Goal: Information Seeking & Learning: Learn about a topic

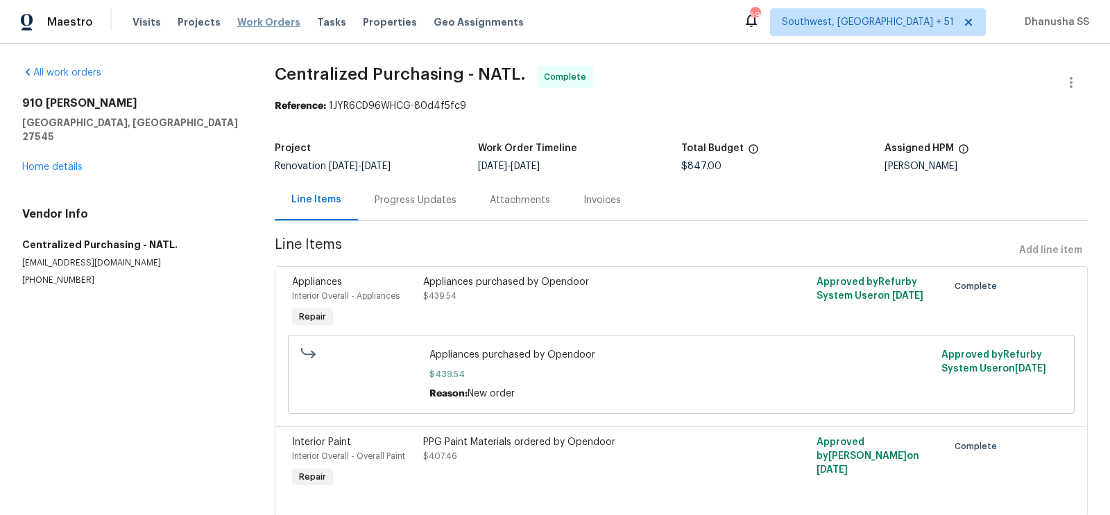
click at [258, 20] on span "Work Orders" at bounding box center [268, 22] width 63 height 14
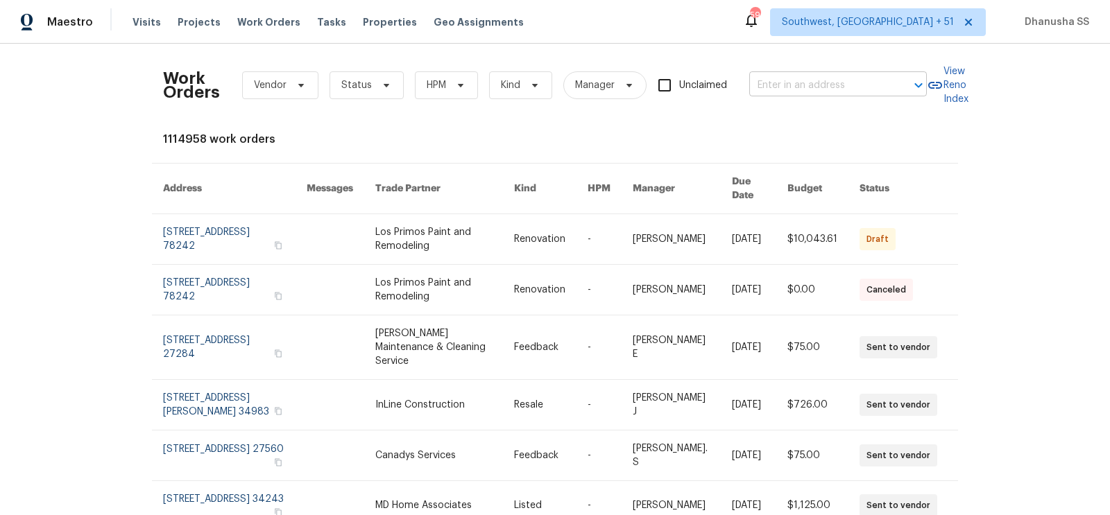
click at [800, 86] on input "text" at bounding box center [818, 86] width 139 height 22
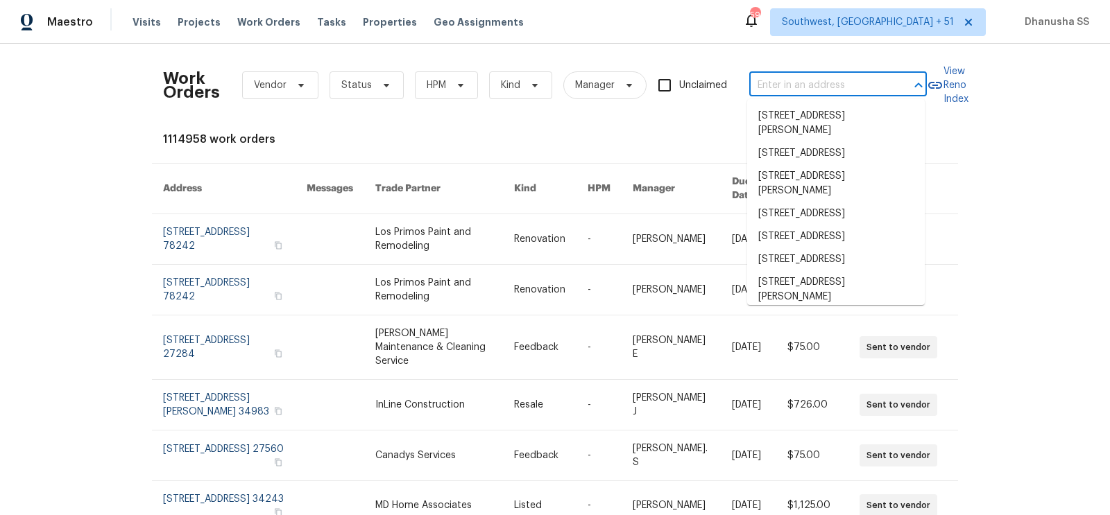
paste input "[STREET_ADDRESS]"
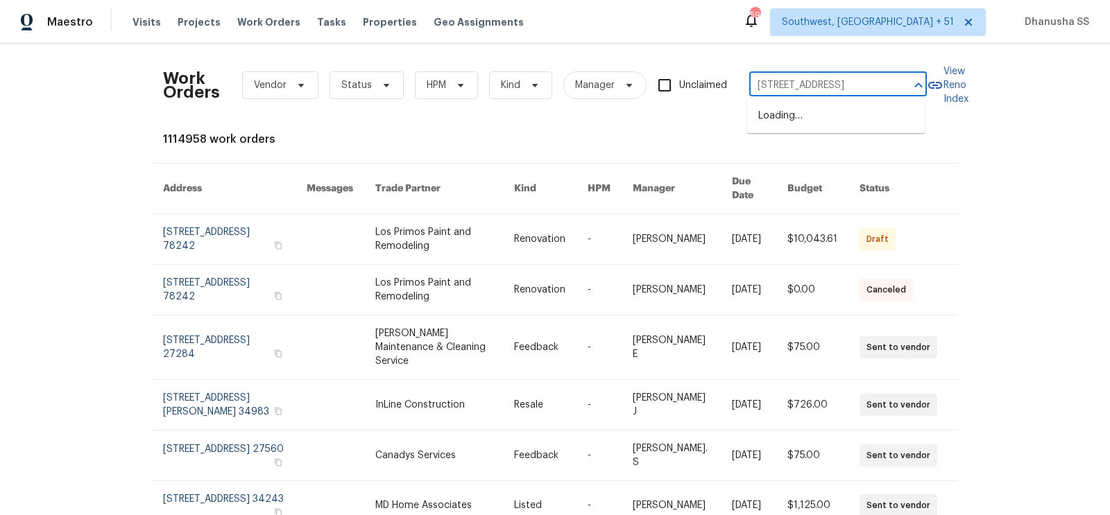
type input "[STREET_ADDRESS]"
click at [794, 119] on li "[STREET_ADDRESS]" at bounding box center [836, 116] width 178 height 23
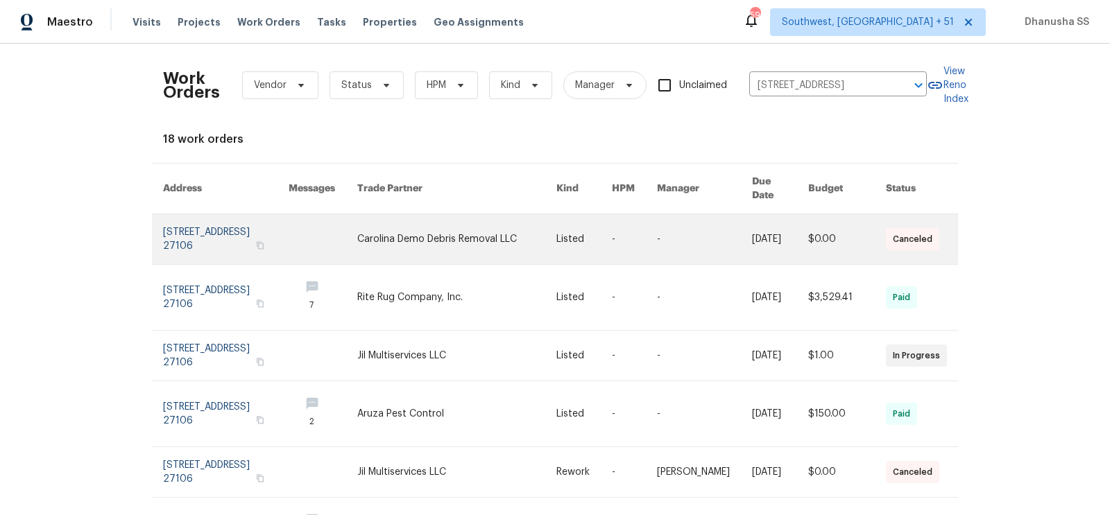
click at [381, 214] on td "Carolina Demo Debris Removal LLC" at bounding box center [445, 239] width 199 height 51
click at [412, 240] on link at bounding box center [456, 239] width 199 height 50
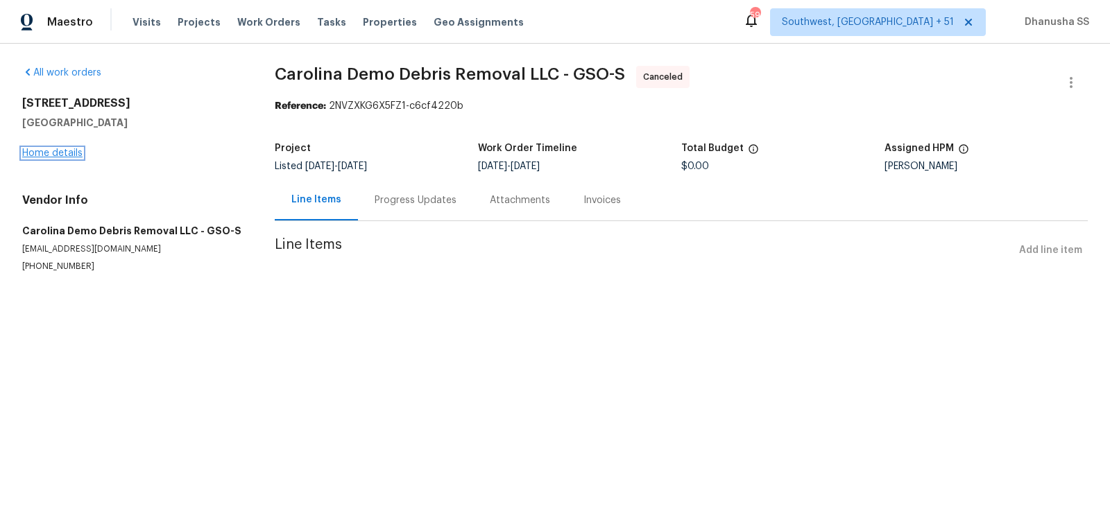
click at [44, 155] on link "Home details" at bounding box center [52, 153] width 60 height 10
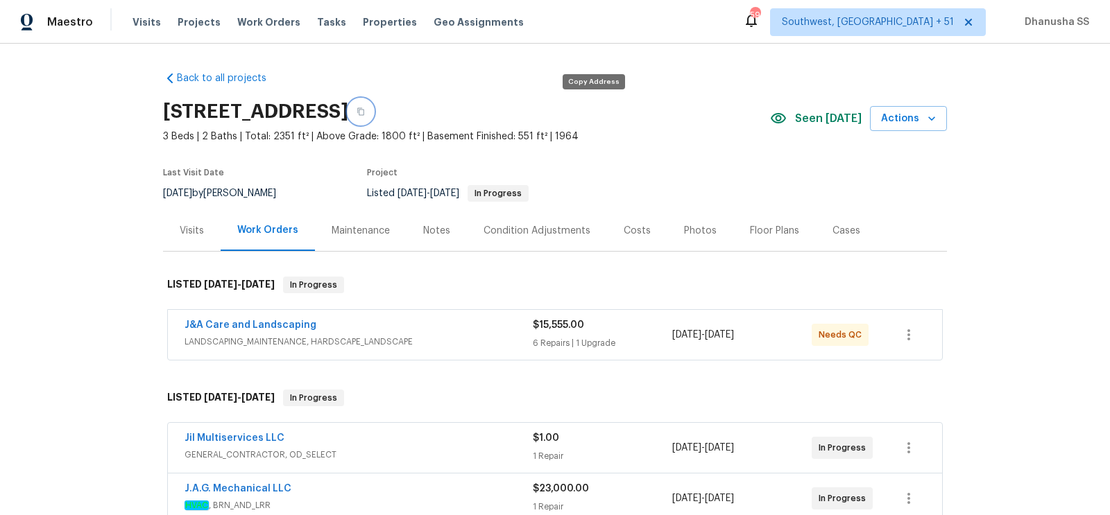
click at [373, 116] on button "button" at bounding box center [360, 111] width 25 height 25
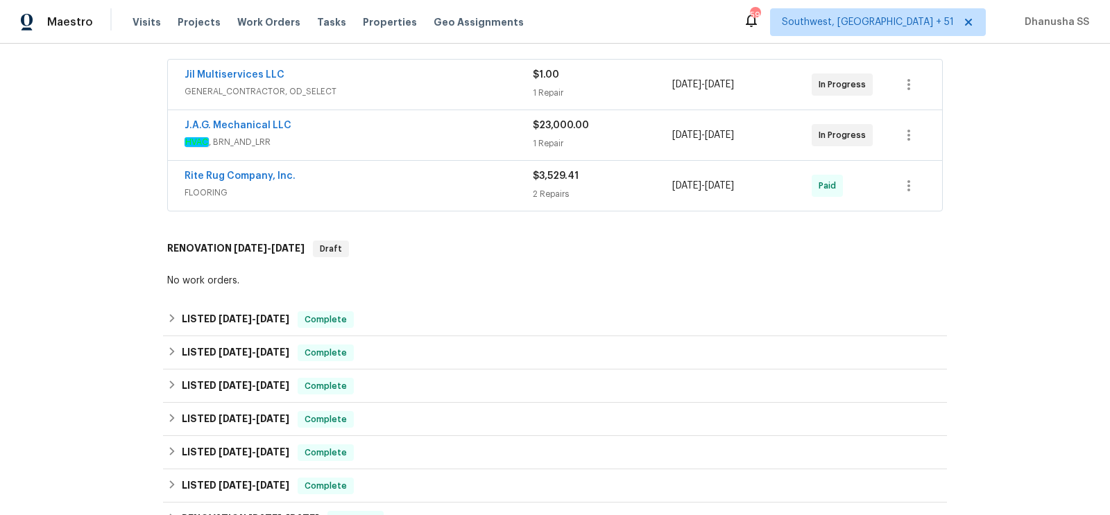
scroll to position [451, 0]
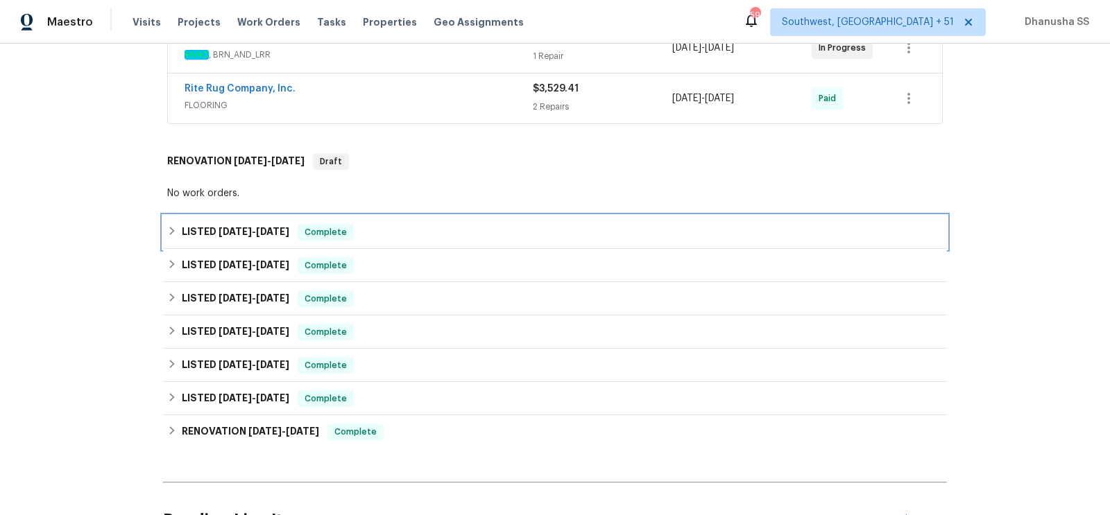
click at [476, 229] on div "LISTED [DATE] - [DATE] Complete" at bounding box center [554, 232] width 775 height 17
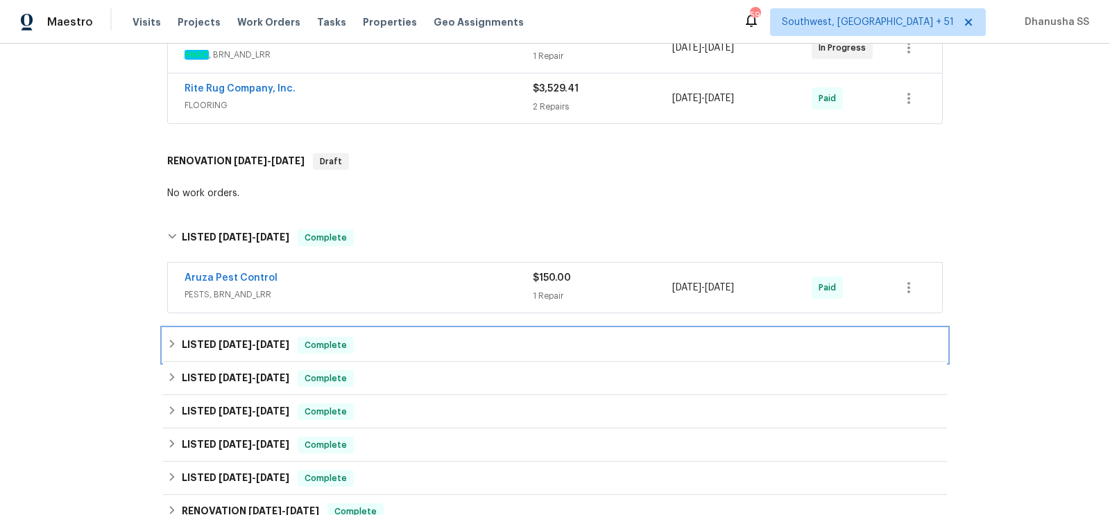
click at [467, 352] on div "LISTED [DATE] - [DATE] Complete" at bounding box center [555, 345] width 784 height 33
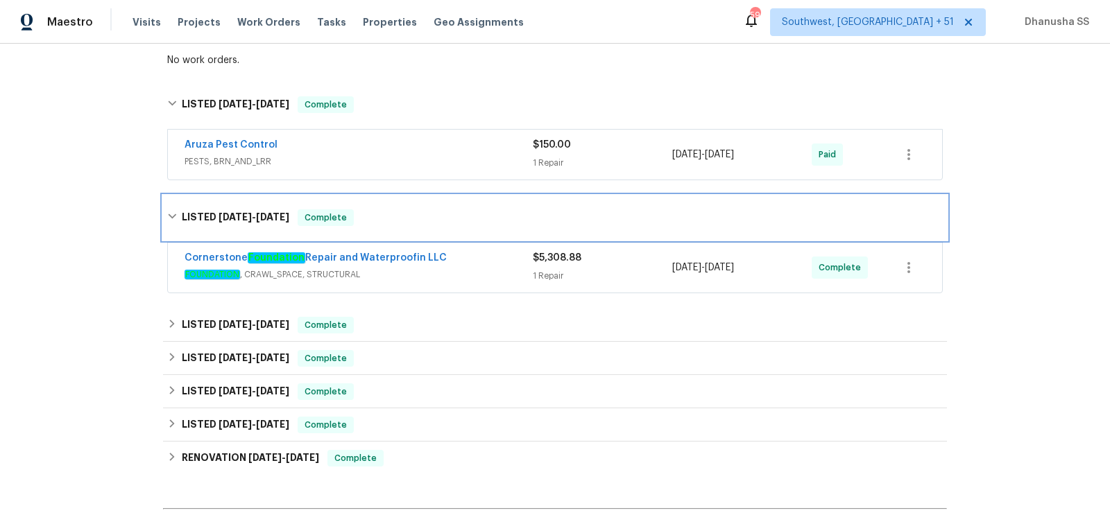
scroll to position [691, 0]
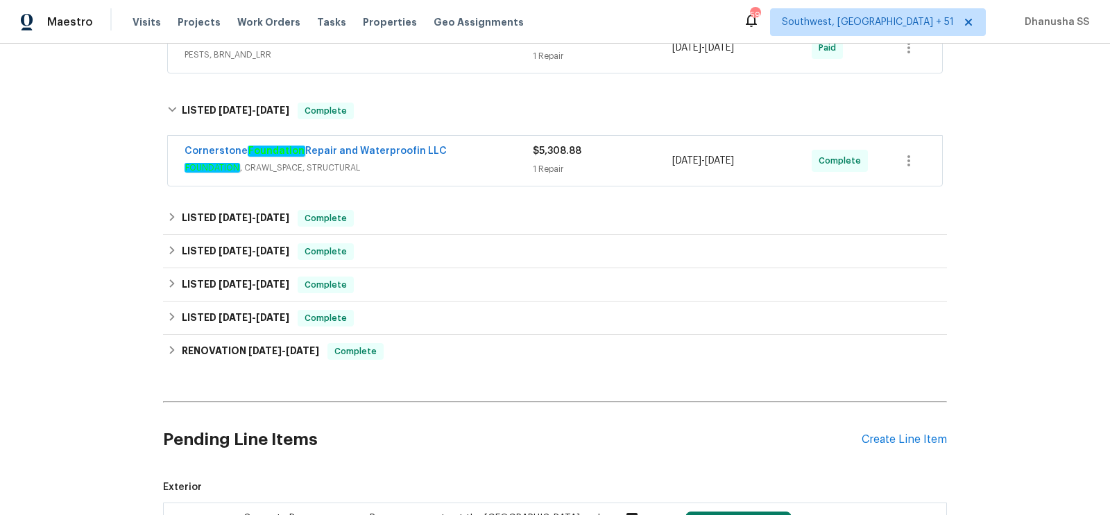
click at [483, 162] on span "FOUNDATION , CRAWL_SPACE, STRUCTURAL" at bounding box center [358, 168] width 348 height 14
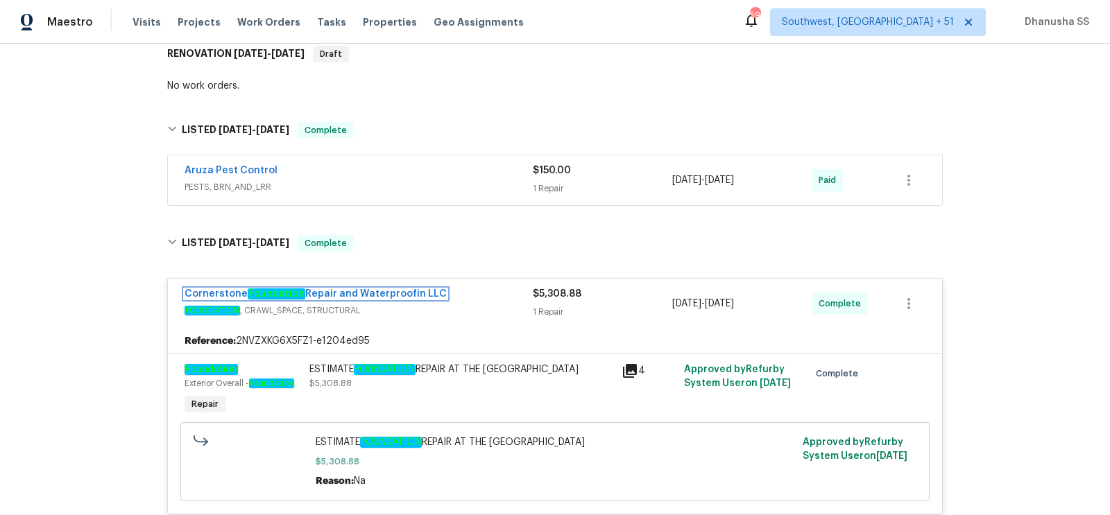
scroll to position [475, 0]
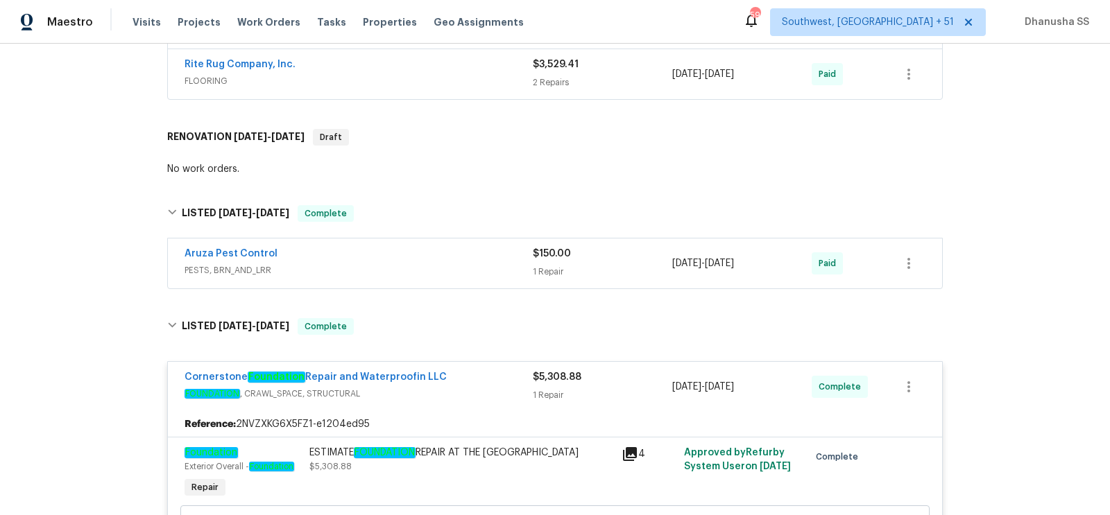
click at [418, 268] on span "PESTS, BRN_AND_LRR" at bounding box center [358, 271] width 348 height 14
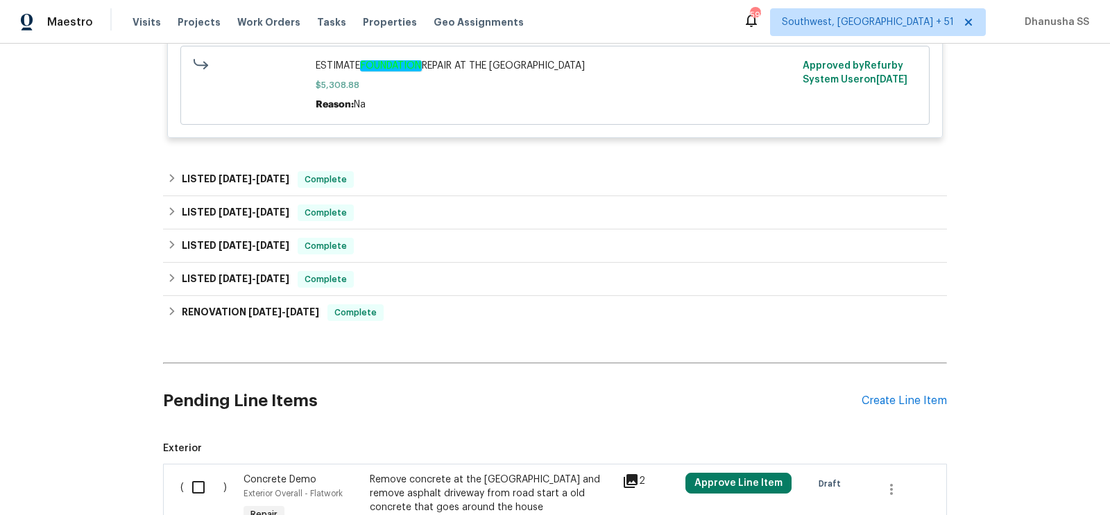
scroll to position [968, 0]
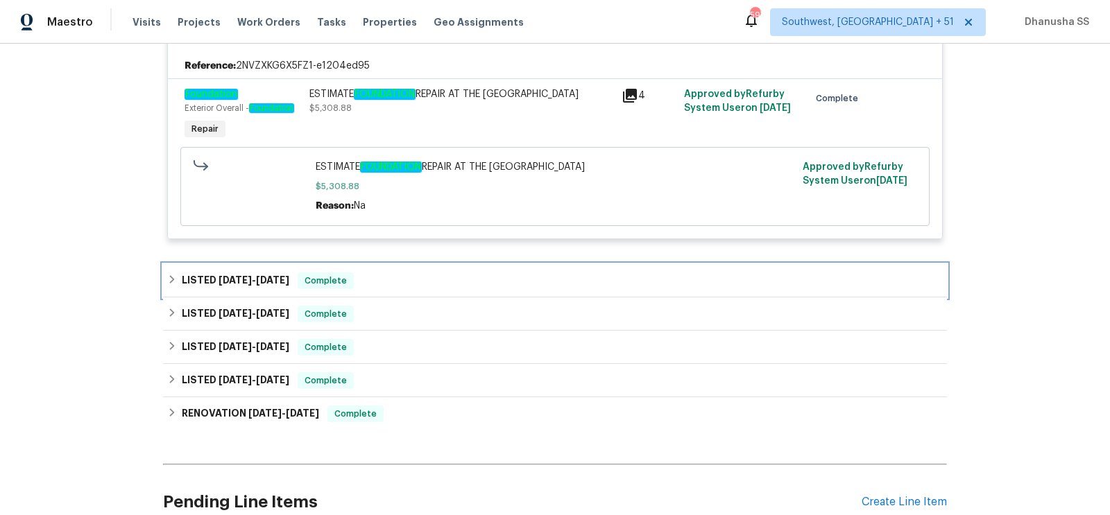
click at [433, 284] on div "LISTED [DATE] - [DATE] Complete" at bounding box center [554, 281] width 775 height 17
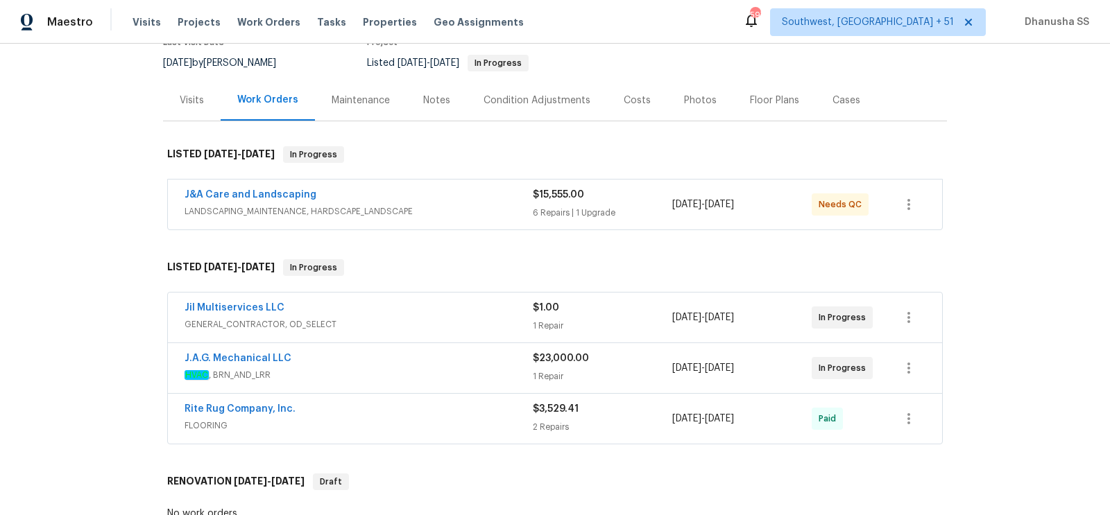
scroll to position [119, 0]
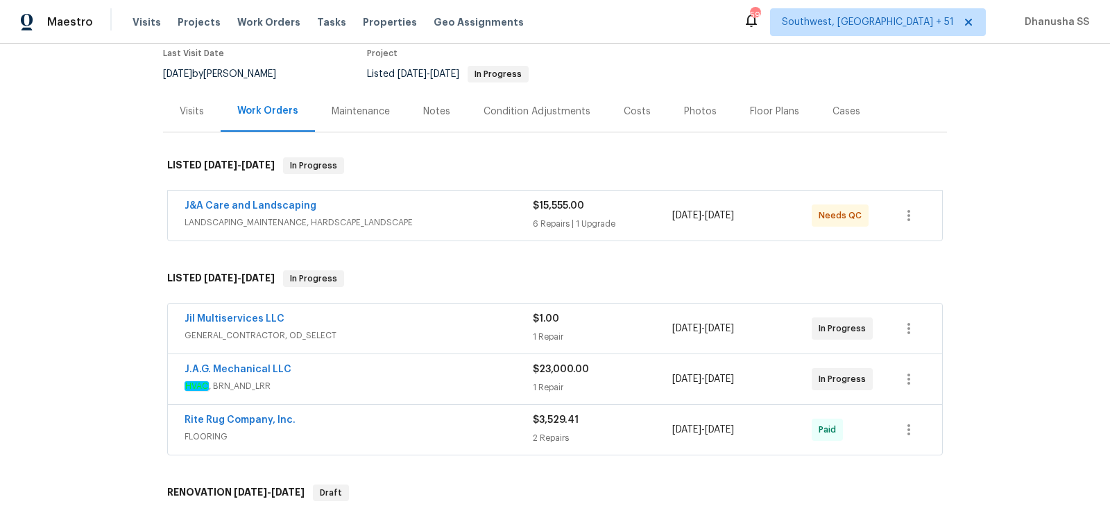
click at [461, 227] on span "LANDSCAPING_MAINTENANCE, HARDSCAPE_LANDSCAPE" at bounding box center [358, 223] width 348 height 14
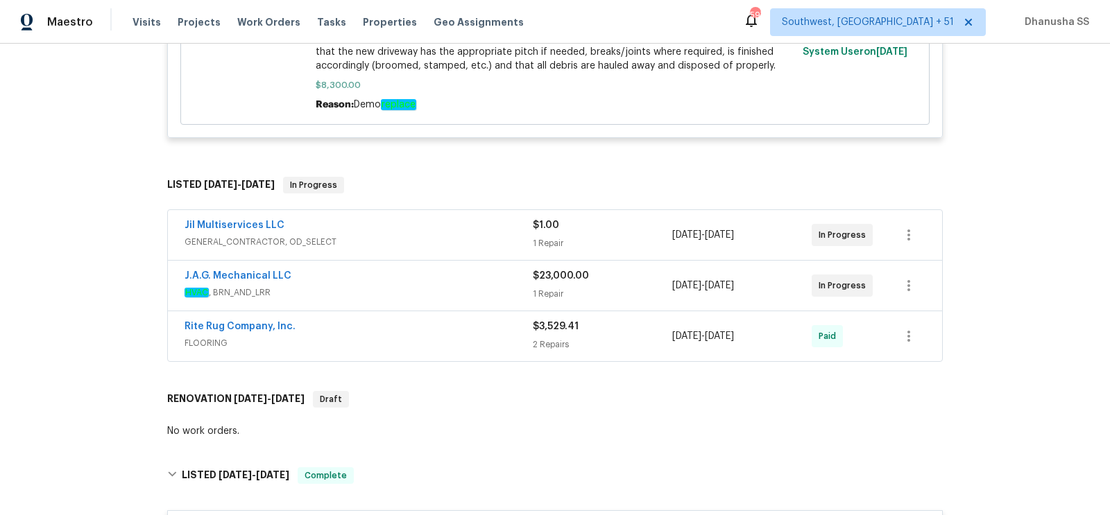
scroll to position [912, 0]
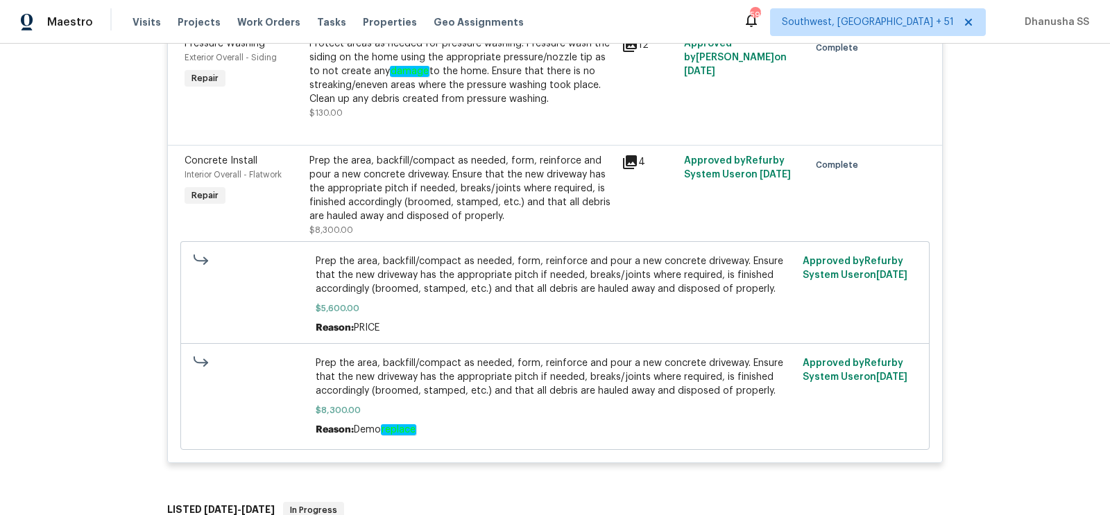
click at [526, 218] on div "Prep the area, backfill/compact as needed, form, reinforce and pour a new concr…" at bounding box center [461, 188] width 304 height 69
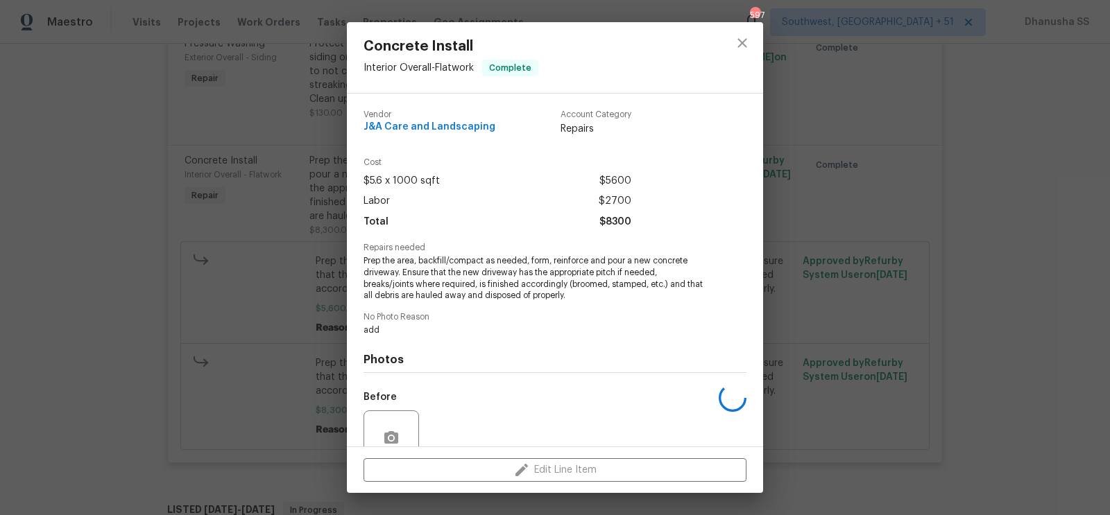
scroll to position [123, 0]
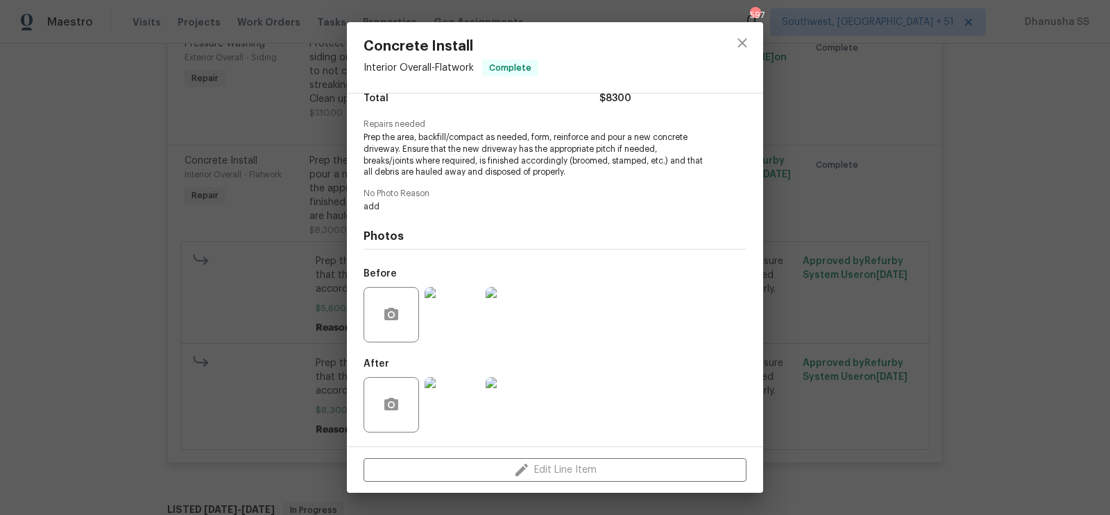
click at [522, 386] on img at bounding box center [512, 404] width 55 height 55
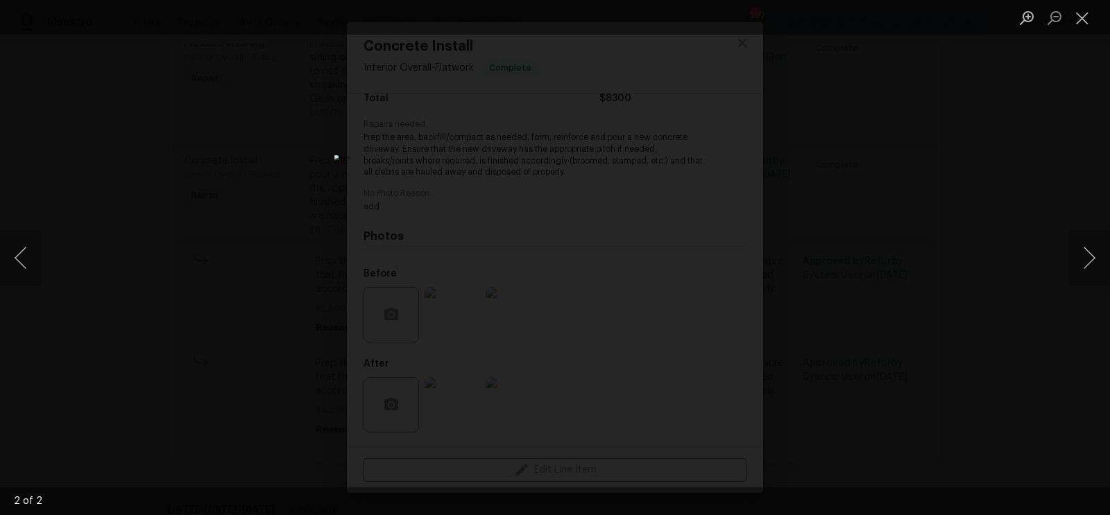
click at [1035, 141] on div "Lightbox" at bounding box center [555, 257] width 1110 height 515
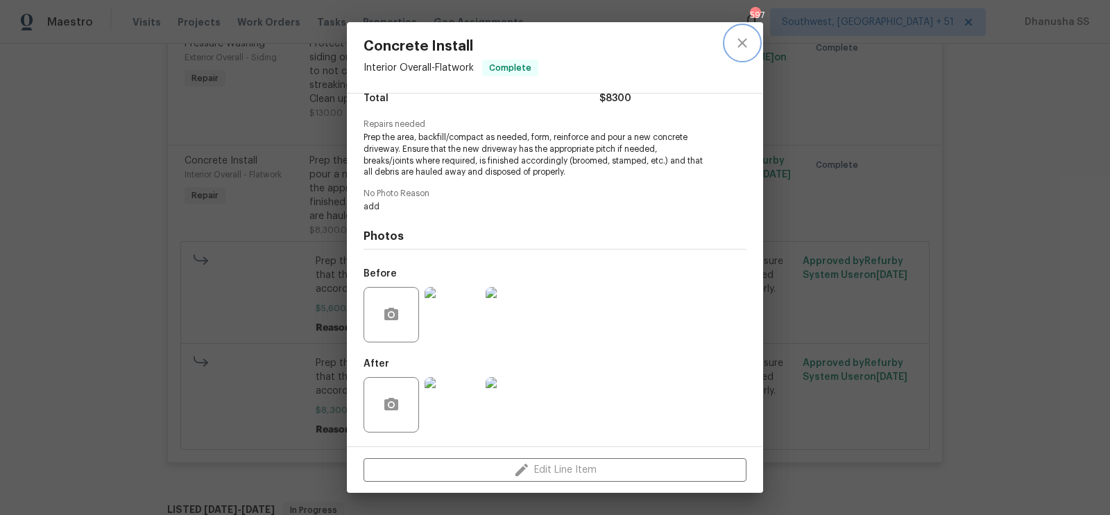
click at [741, 49] on icon "close" at bounding box center [742, 43] width 17 height 17
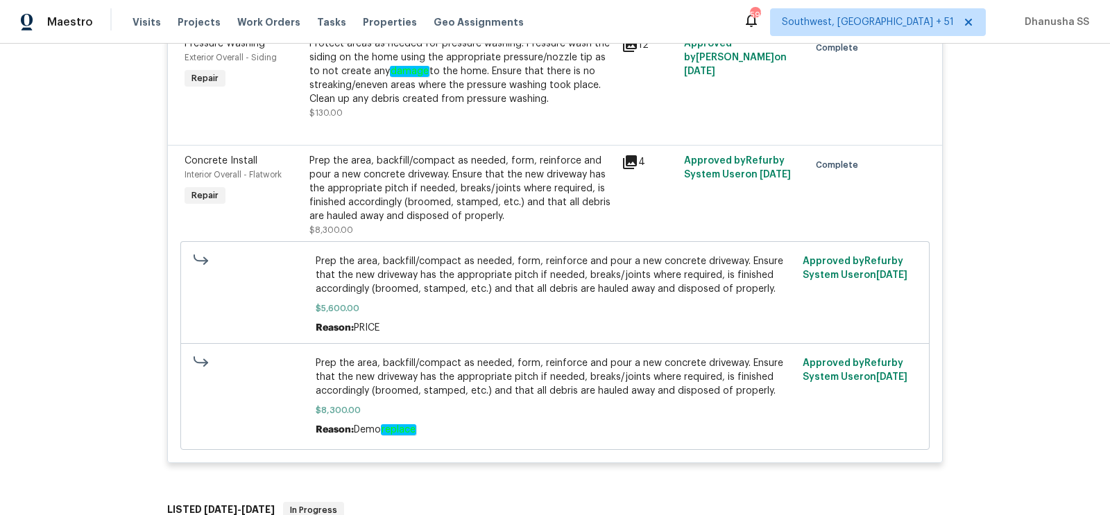
click at [448, 198] on div "Prep the area, backfill/compact as needed, form, reinforce and pour a new concr…" at bounding box center [461, 188] width 304 height 69
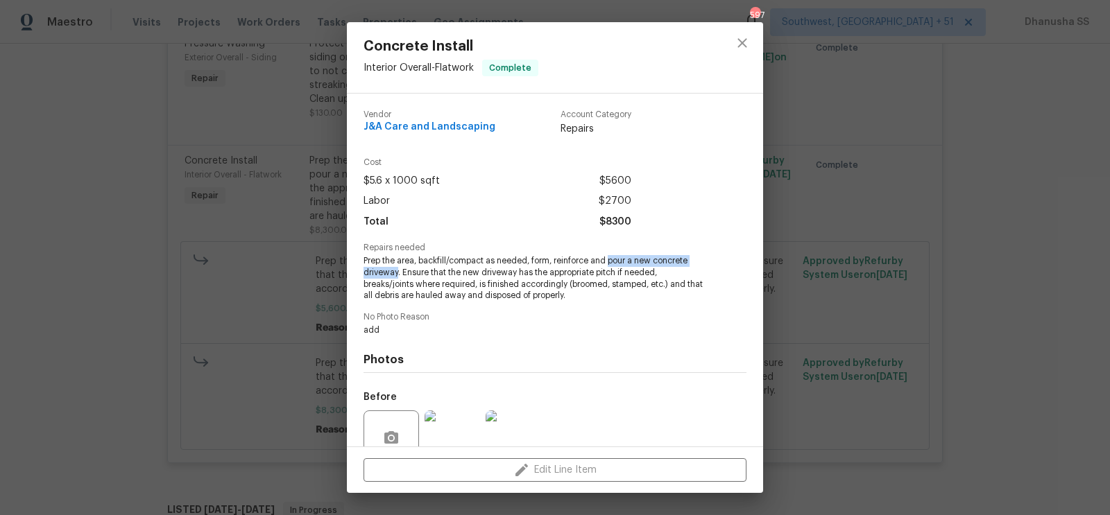
drag, startPoint x: 608, startPoint y: 262, endPoint x: 398, endPoint y: 270, distance: 210.3
click at [398, 270] on span "Prep the area, backfill/compact as needed, form, reinforce and pour a new concr…" at bounding box center [535, 278] width 345 height 46
copy span "pour a new concrete driveway"
click at [753, 40] on button "close" at bounding box center [741, 42] width 33 height 33
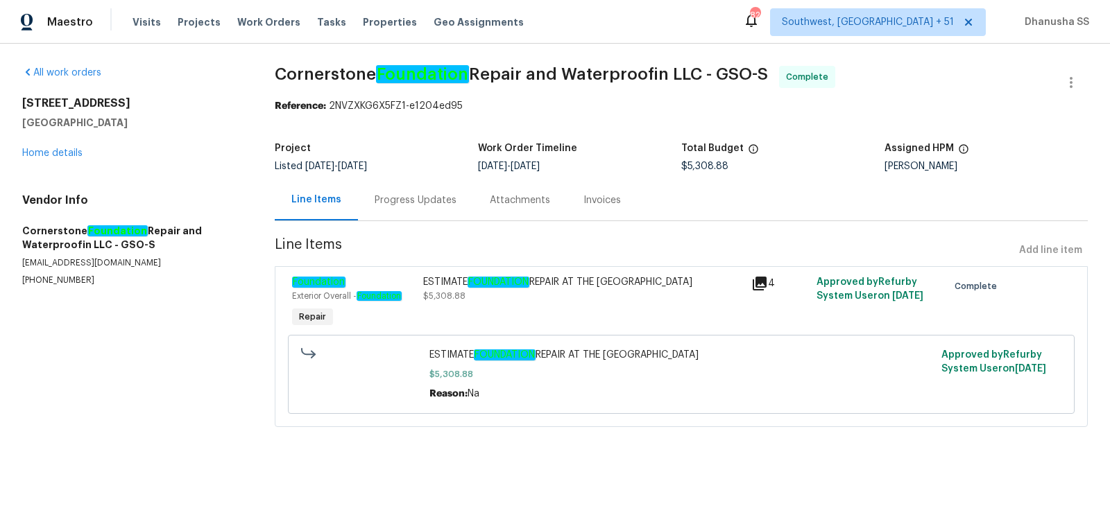
click at [408, 199] on div "Progress Updates" at bounding box center [416, 201] width 82 height 14
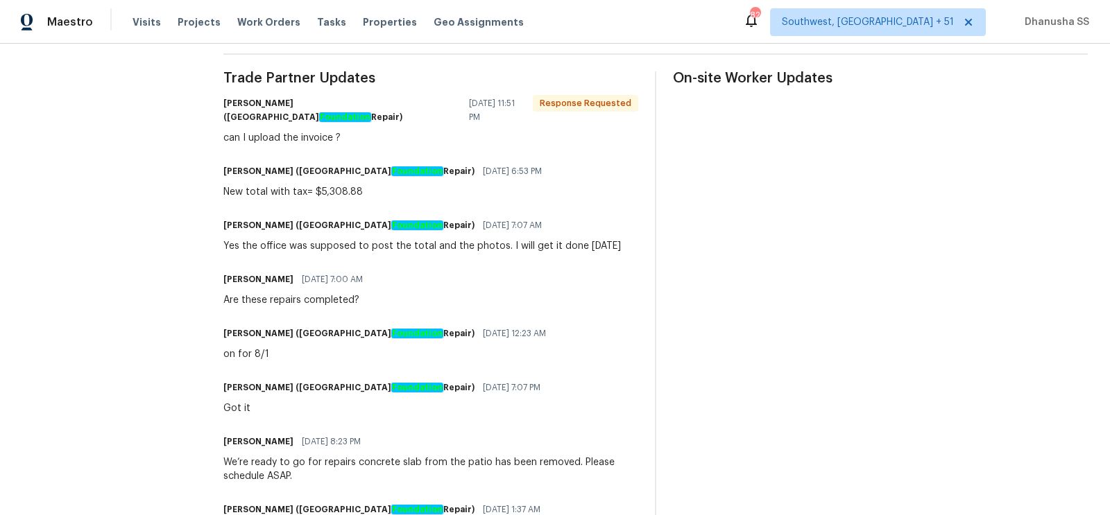
scroll to position [355, 0]
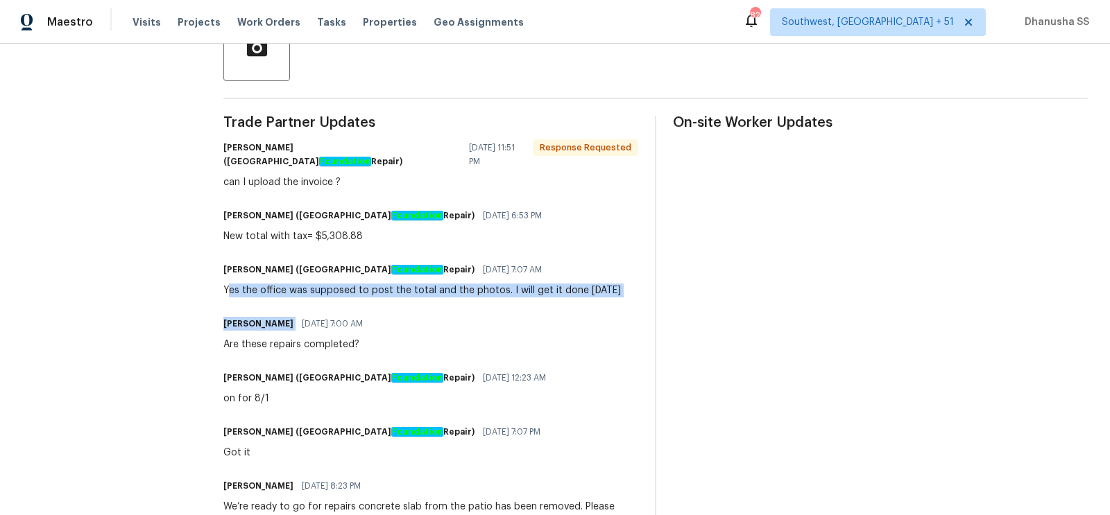
drag, startPoint x: 230, startPoint y: 274, endPoint x: 582, endPoint y: 301, distance: 353.4
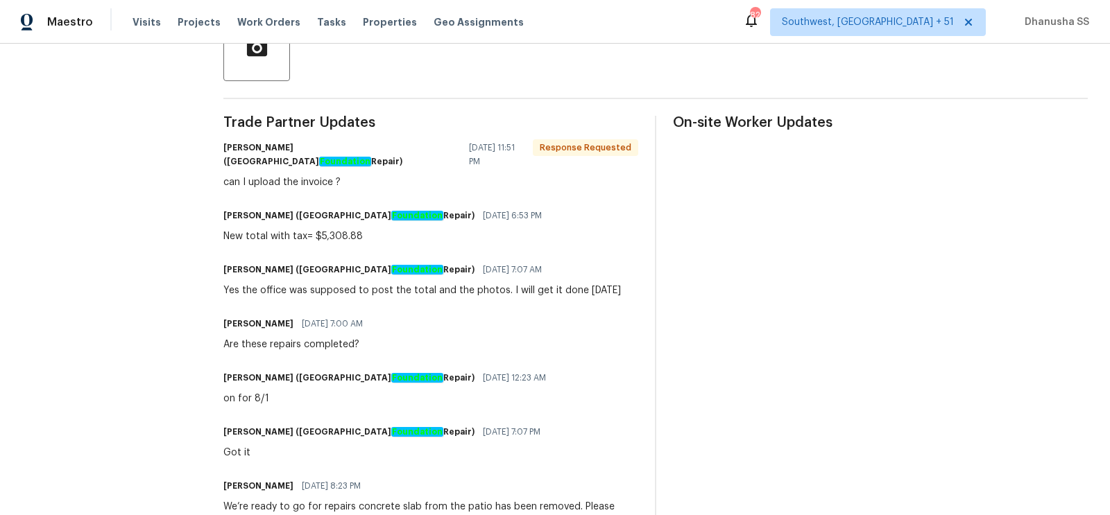
click at [533, 329] on div "Ken Romain 08/07/2025 7:00 AM Are these repairs completed?" at bounding box center [430, 332] width 415 height 37
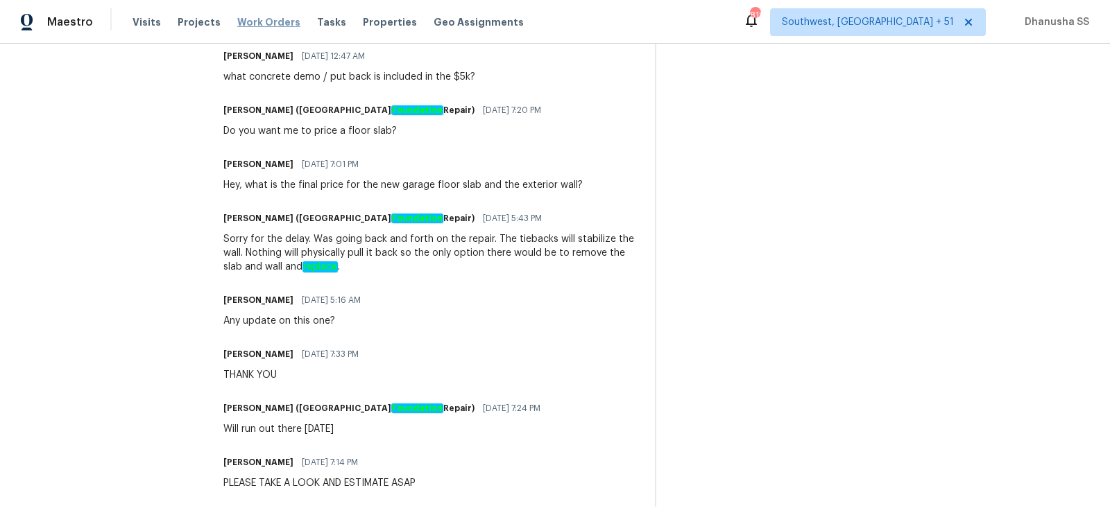
click at [256, 23] on span "Work Orders" at bounding box center [268, 22] width 63 height 14
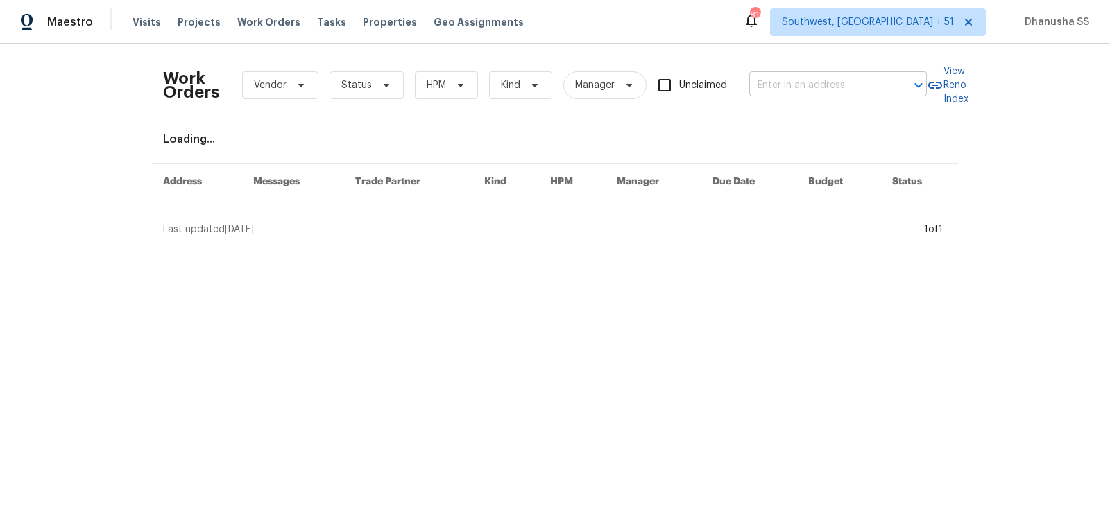
click at [765, 95] on input "text" at bounding box center [818, 86] width 139 height 22
paste input "217 Woodwinds Dr, Columbia, SC 29212"
type input "217 Woodwinds Dr, Columbia, SC 29212"
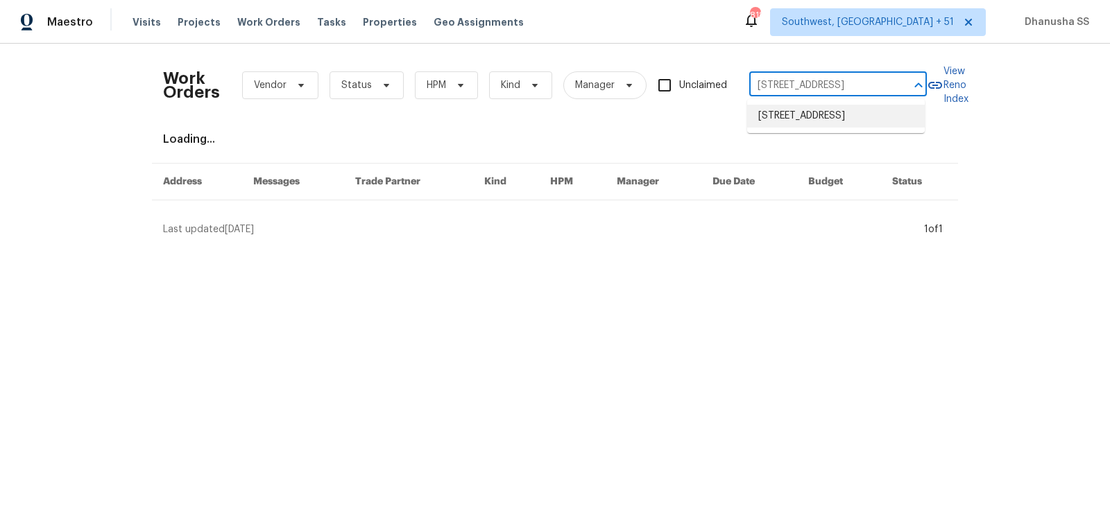
click at [776, 123] on li "217 Woodwinds Dr, Columbia, SC 29212" at bounding box center [836, 116] width 178 height 23
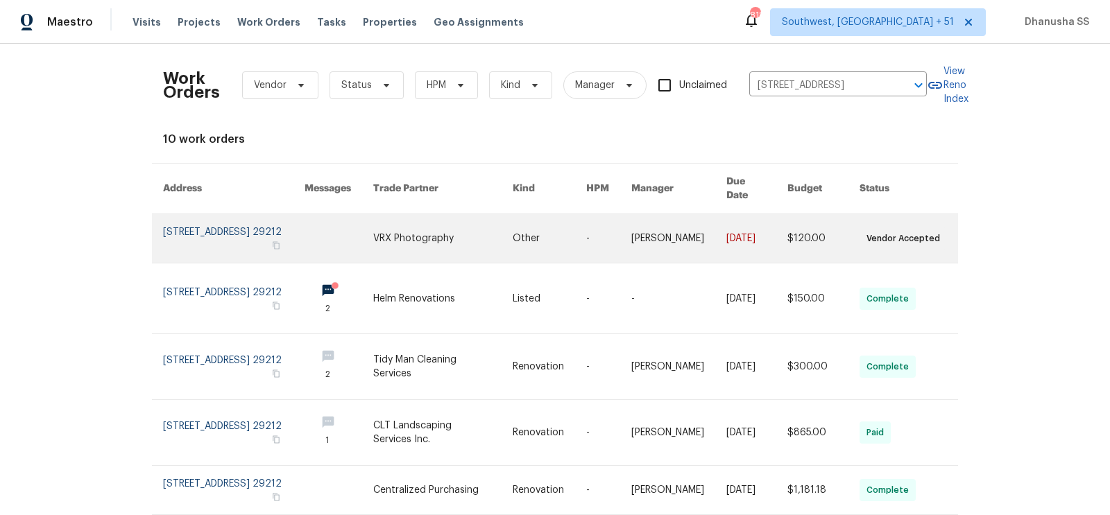
click at [496, 227] on link at bounding box center [442, 238] width 139 height 49
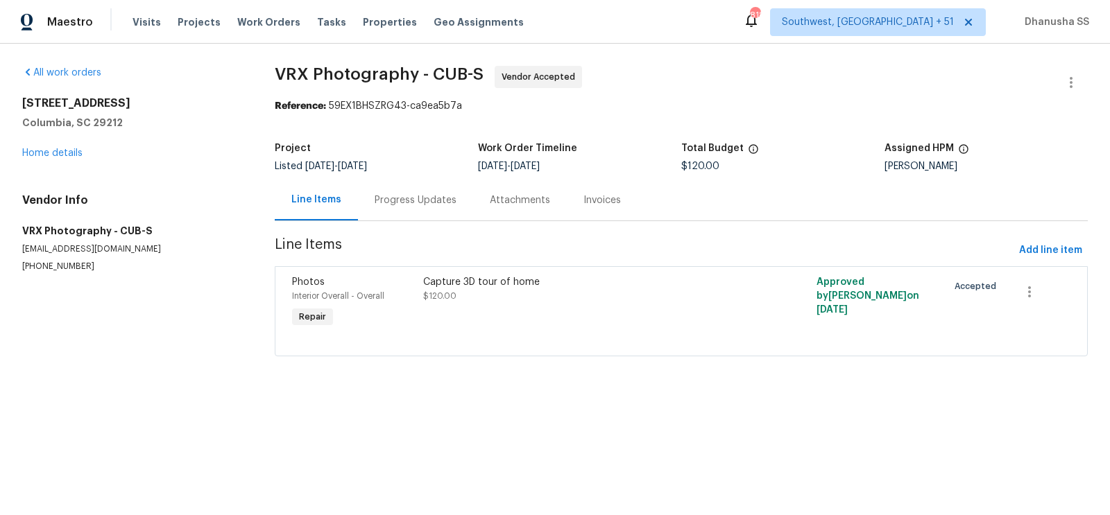
click at [53, 157] on div "217 Woodwinds Dr Columbia, SC 29212 Home details" at bounding box center [131, 128] width 219 height 64
click at [54, 155] on link "Home details" at bounding box center [52, 153] width 60 height 10
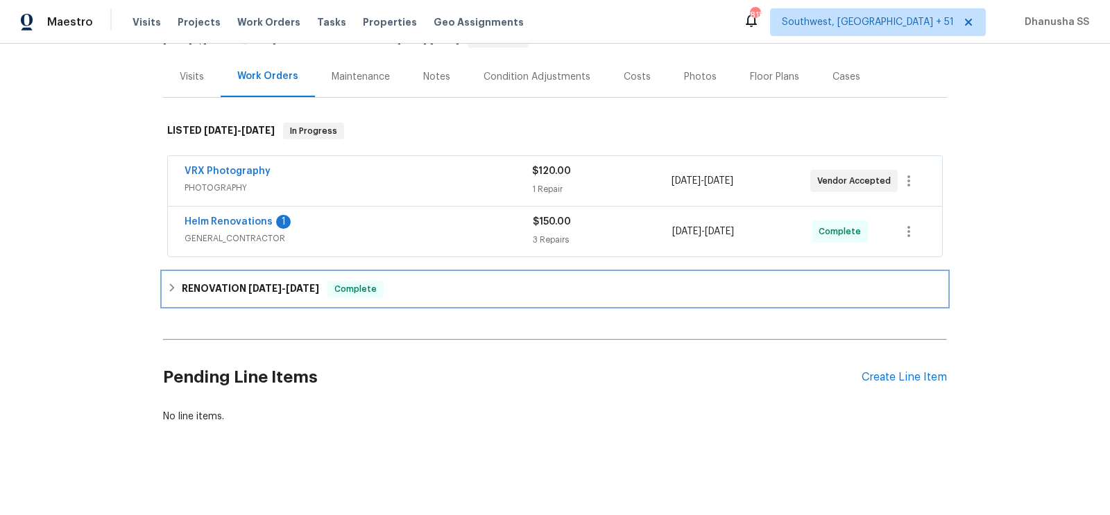
click at [441, 285] on div "RENOVATION 6/30/25 - 8/28/25 Complete" at bounding box center [554, 289] width 775 height 17
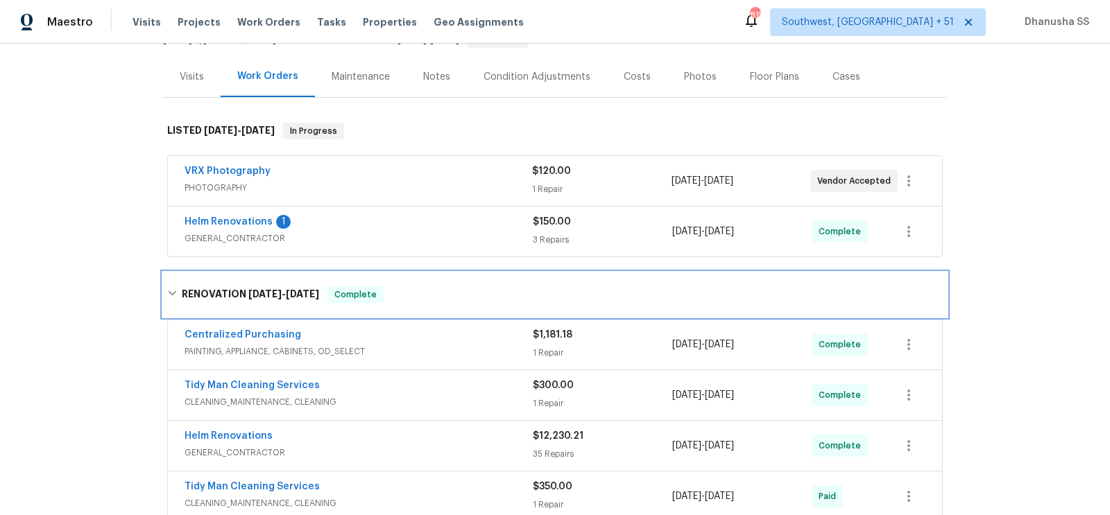
scroll to position [267, 0]
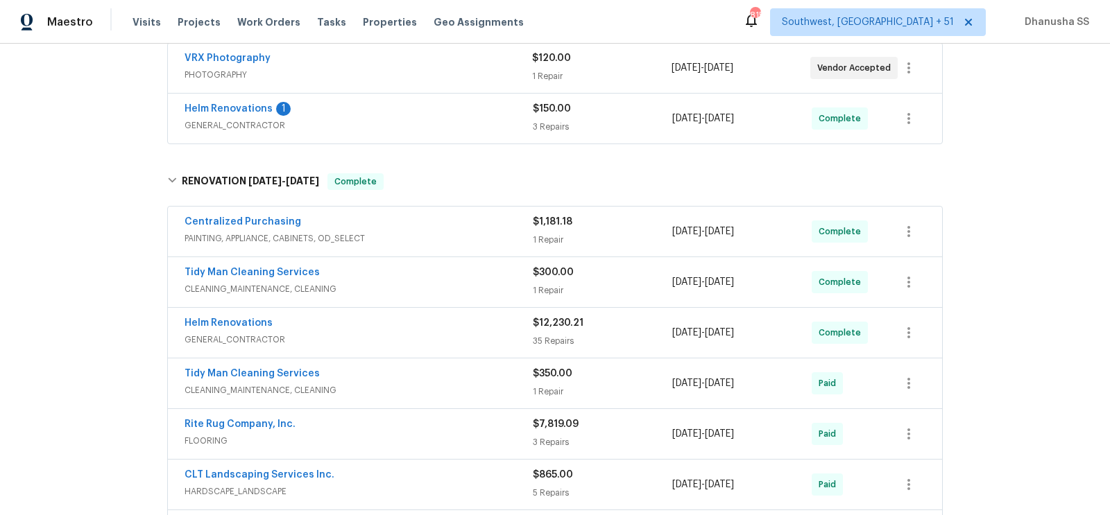
click at [476, 236] on span "PAINTING, APPLIANCE, CABINETS, OD_SELECT" at bounding box center [358, 239] width 348 height 14
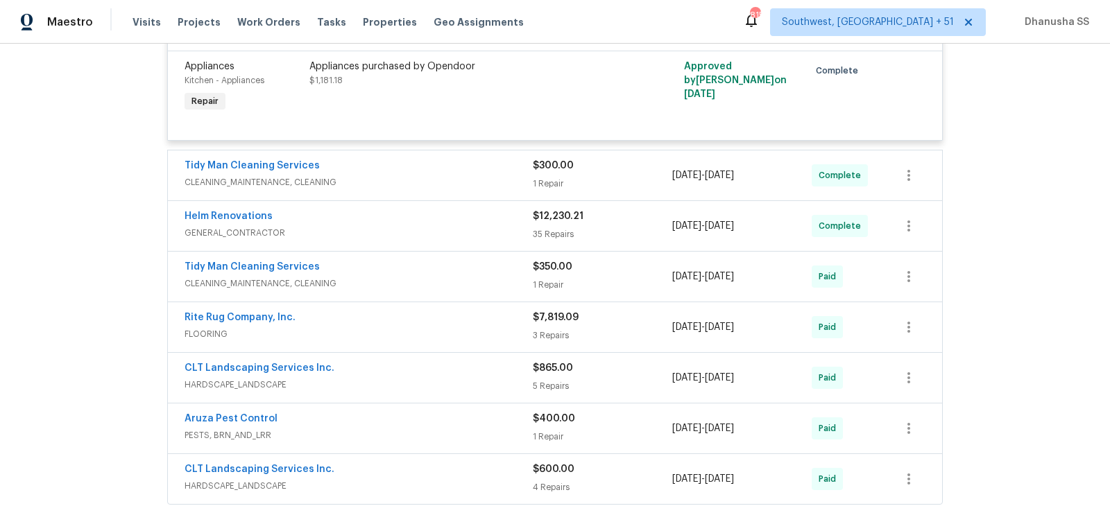
click at [476, 165] on div "Tidy Man Cleaning Services" at bounding box center [358, 167] width 348 height 17
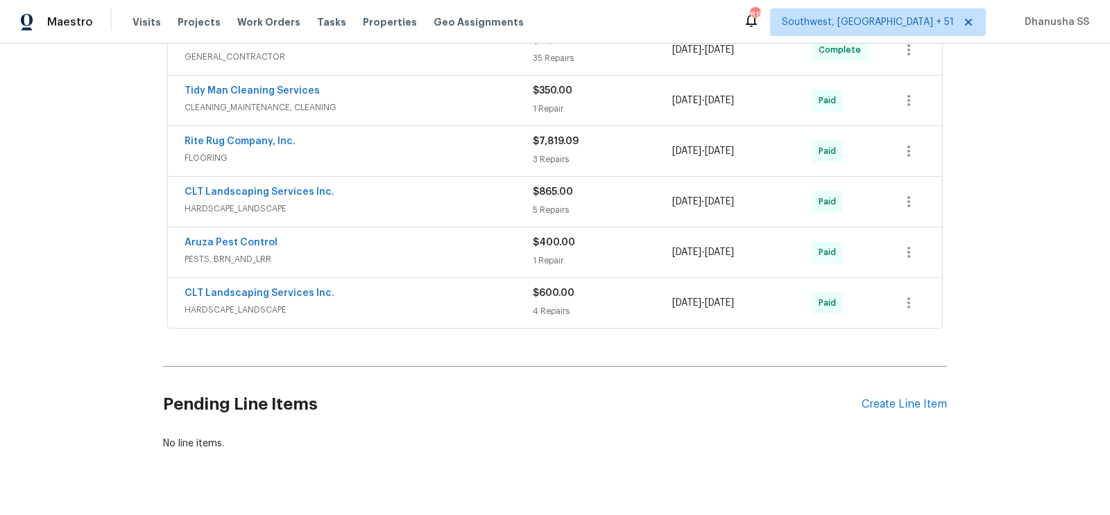
scroll to position [909, 0]
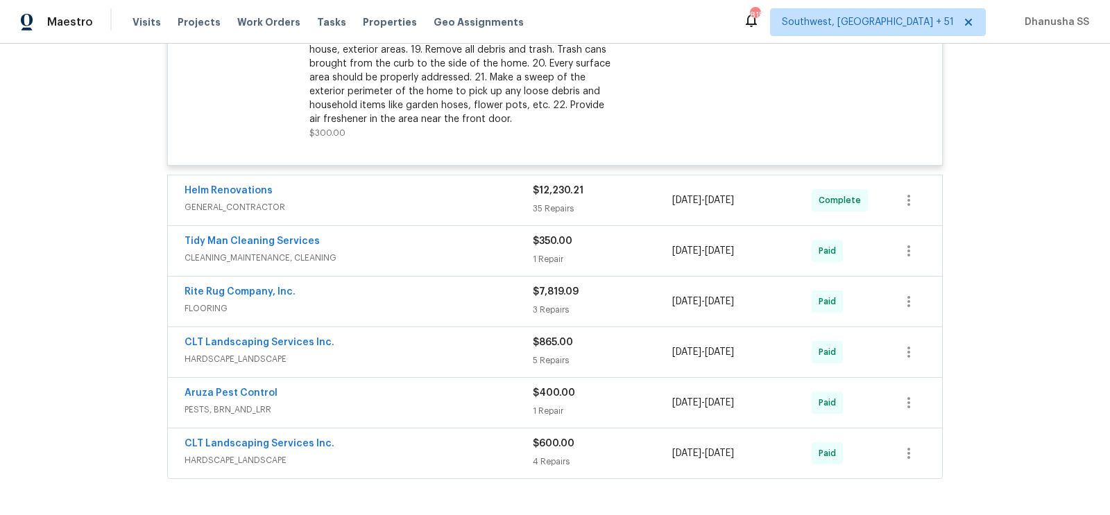
click at [477, 303] on span "FLOORING" at bounding box center [358, 309] width 348 height 14
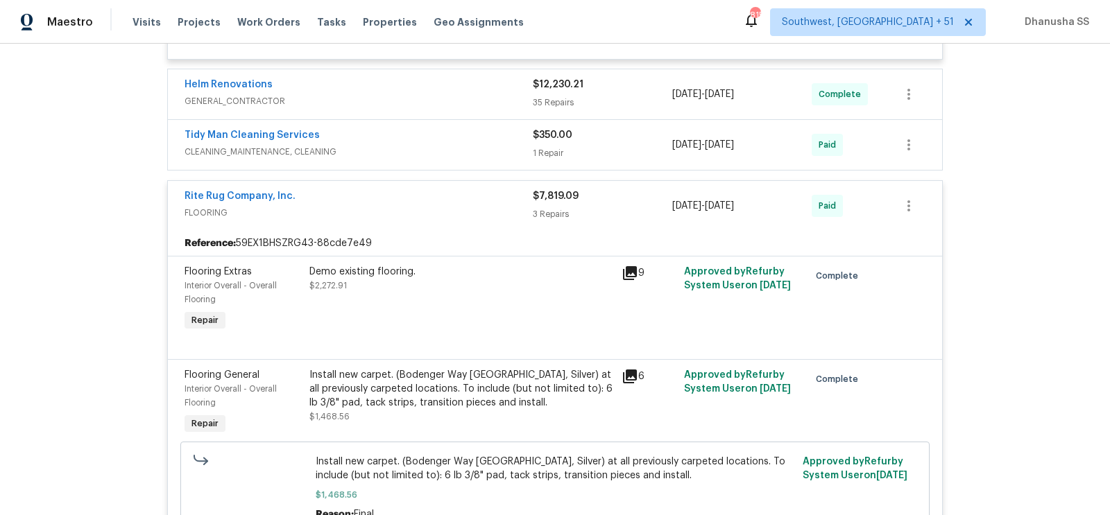
scroll to position [916, 0]
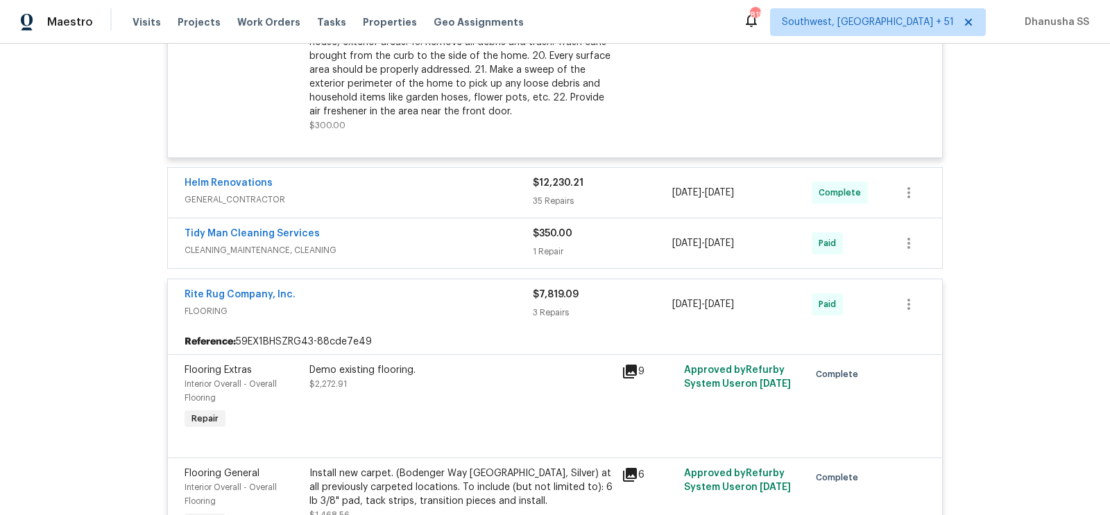
click at [480, 176] on div "Helm Renovations" at bounding box center [358, 184] width 348 height 17
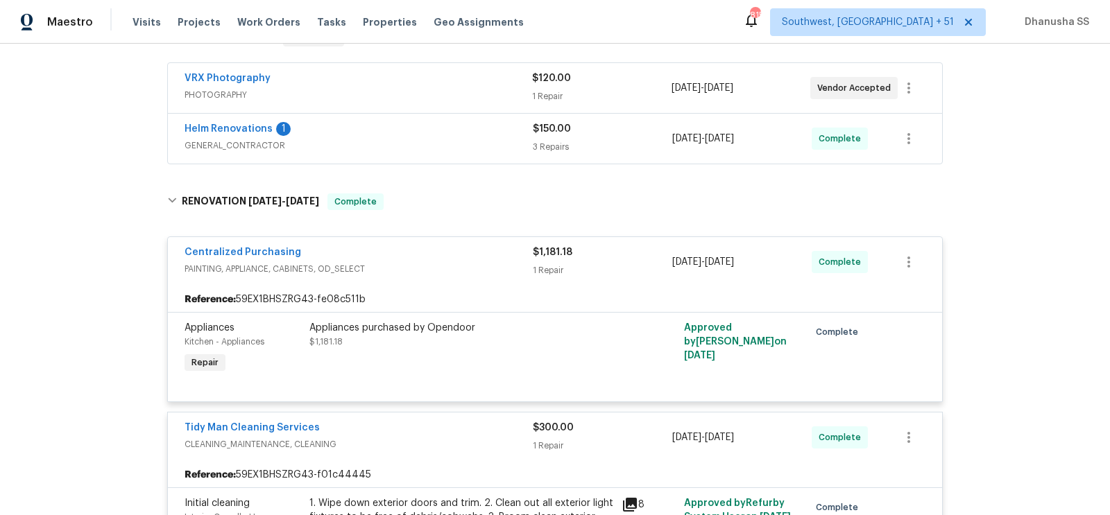
scroll to position [142, 0]
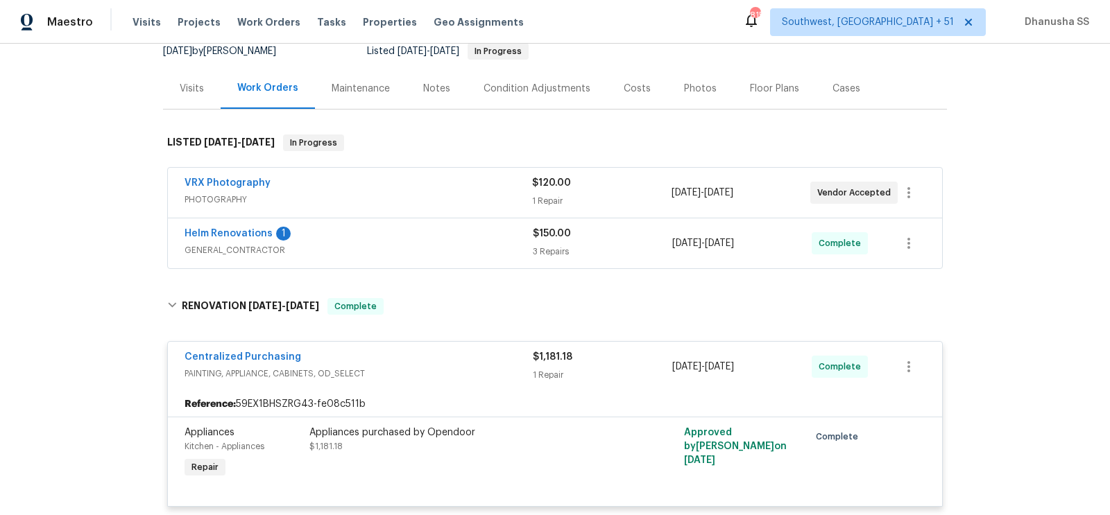
click at [483, 256] on div "Helm Renovations 1 GENERAL_CONTRACTOR" at bounding box center [358, 243] width 348 height 33
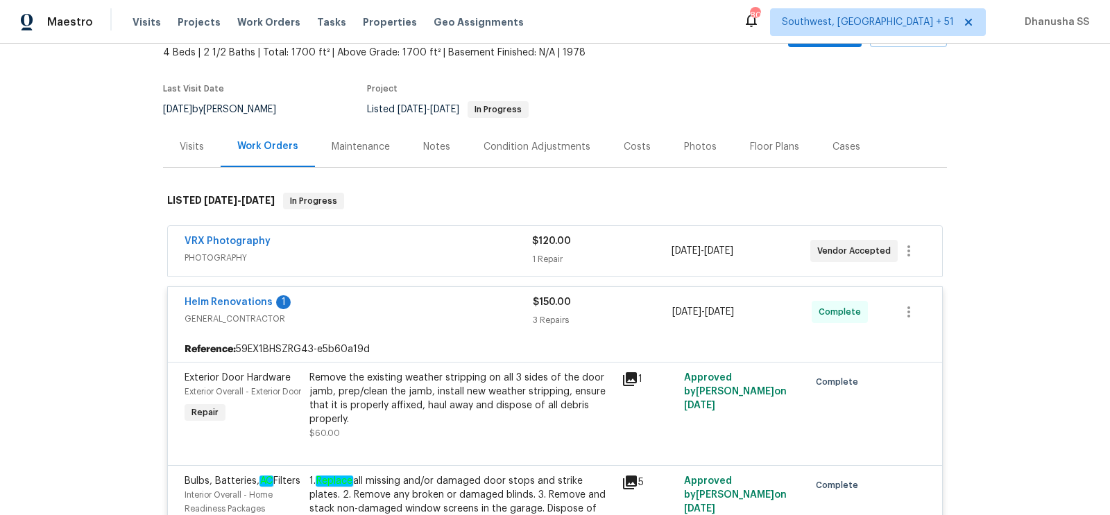
scroll to position [64, 0]
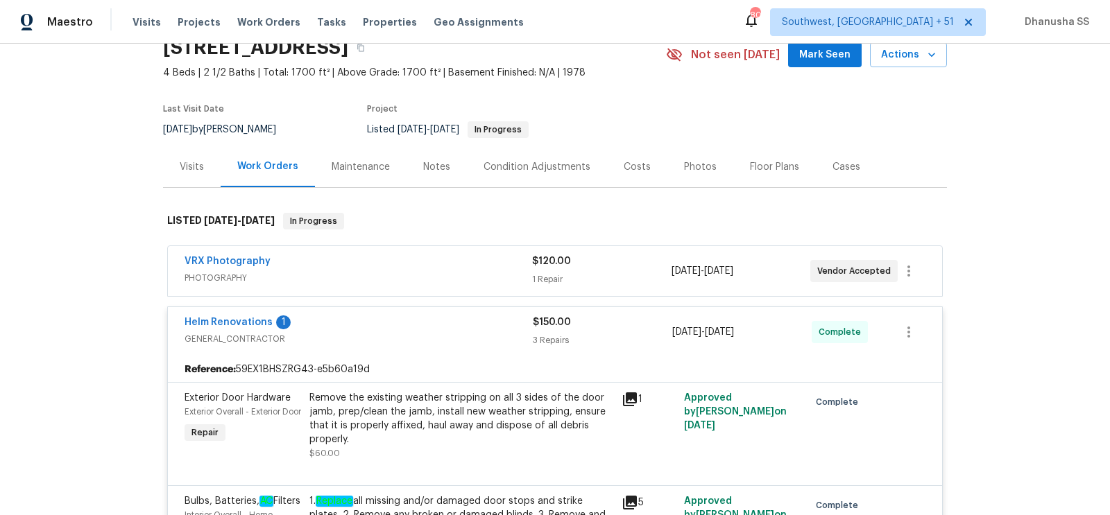
click at [489, 258] on div "VRX Photography" at bounding box center [357, 263] width 347 height 17
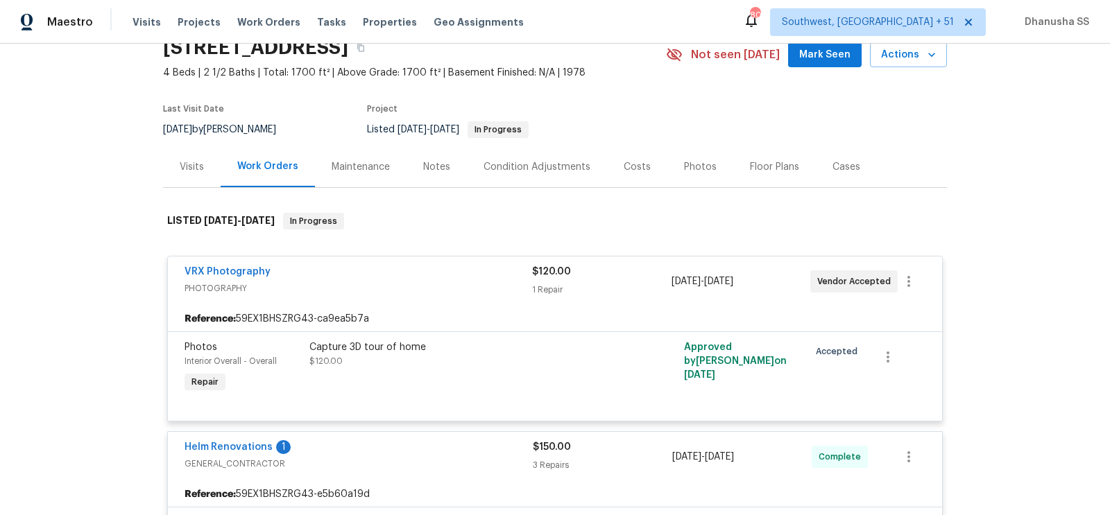
click at [488, 265] on div "VRX Photography" at bounding box center [357, 273] width 347 height 17
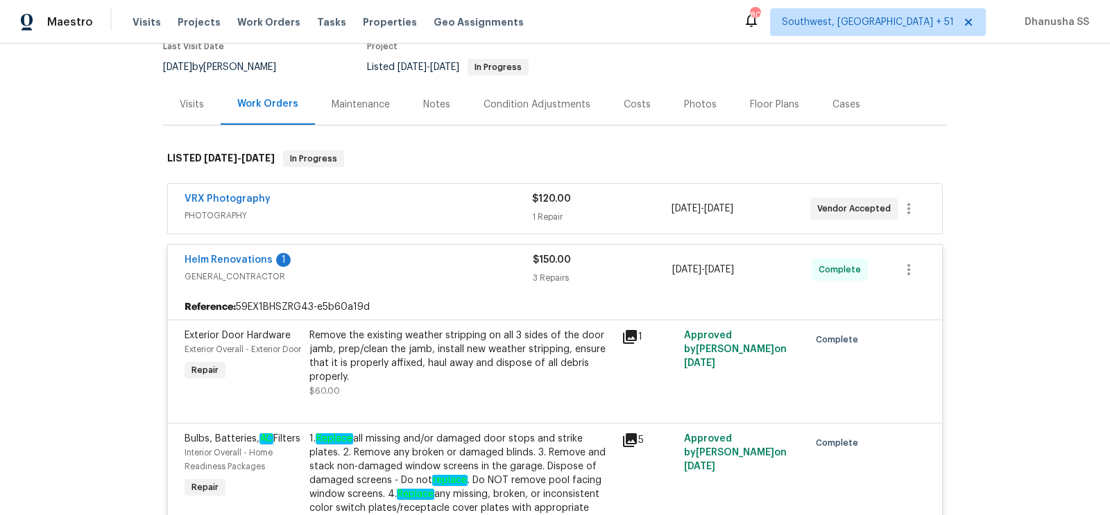
scroll to position [0, 0]
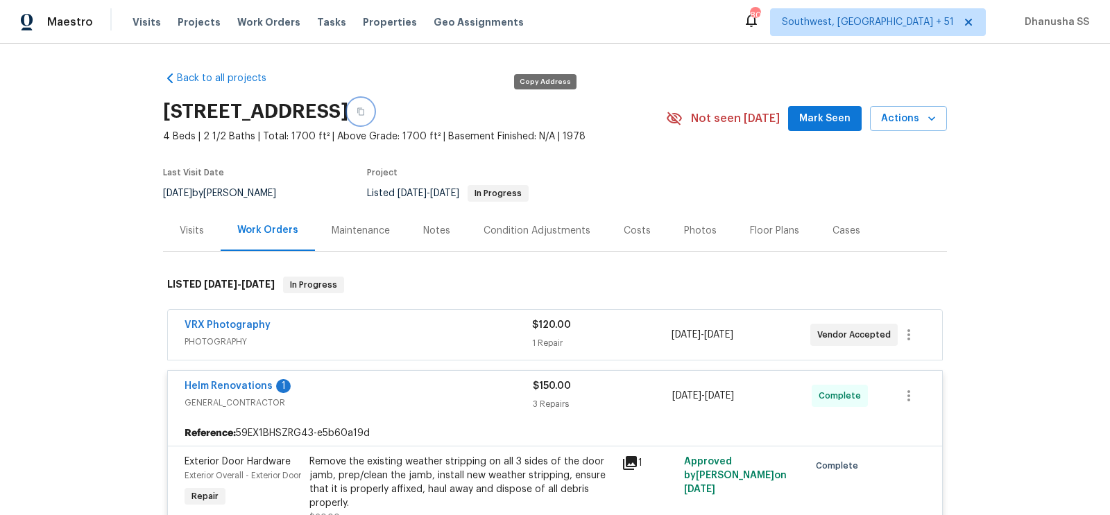
click at [373, 111] on button "button" at bounding box center [360, 111] width 25 height 25
